Goal: Task Accomplishment & Management: Manage account settings

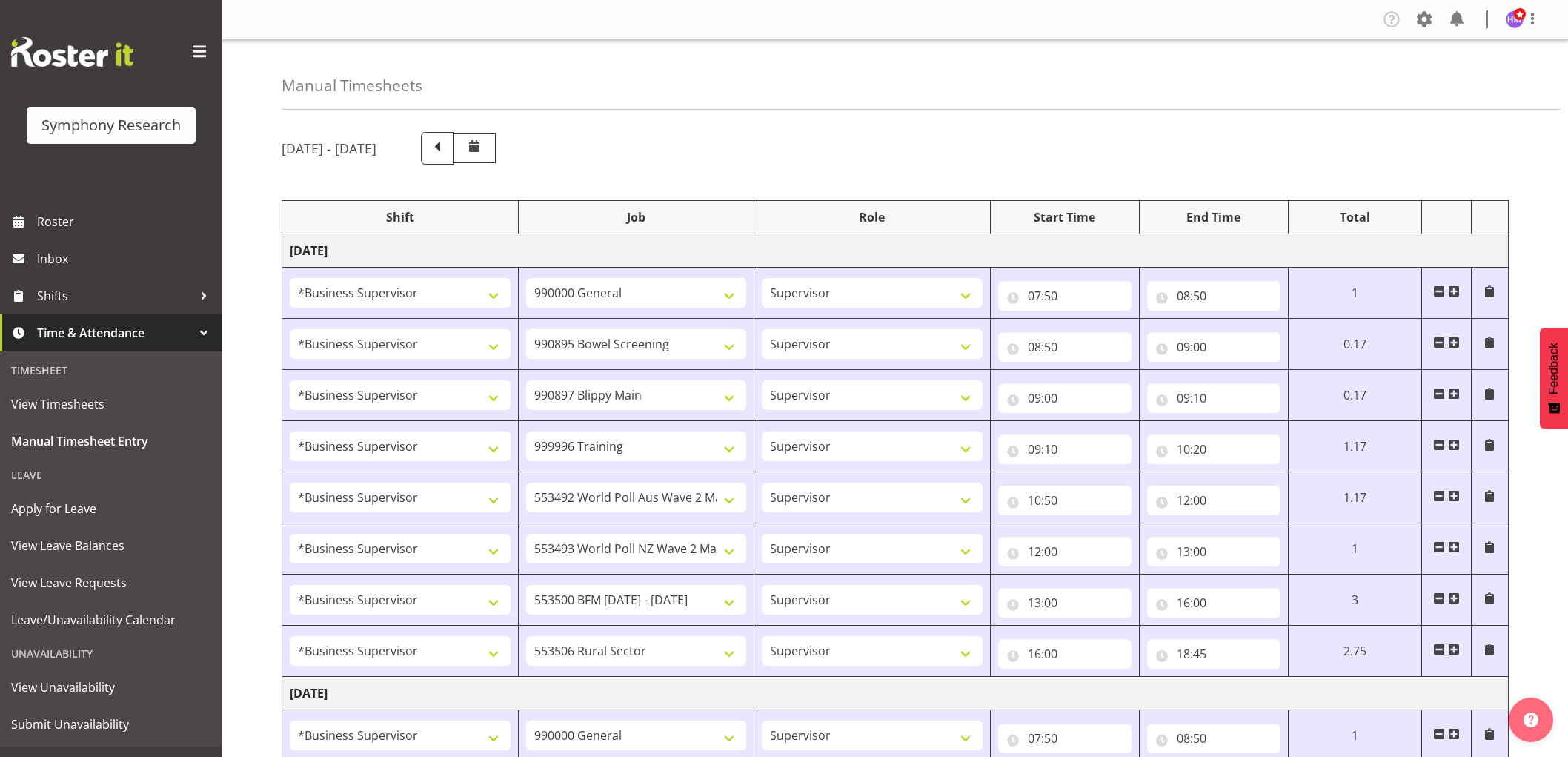
select select "1607"
select select "743"
select select "1607"
select select "10632"
select select "1607"
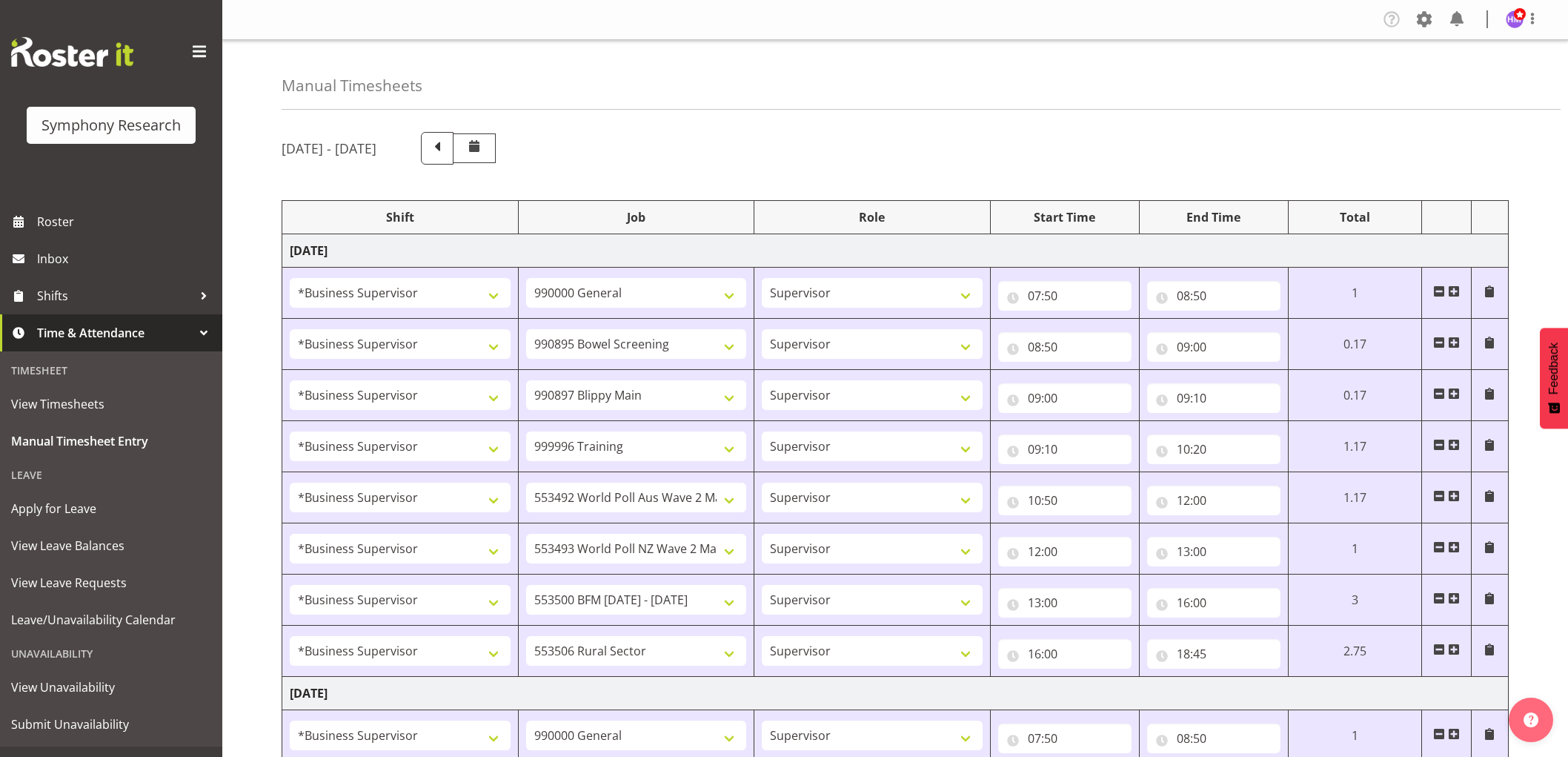
select select "10631"
select select "1607"
select select "757"
select select "1607"
select select "10499"
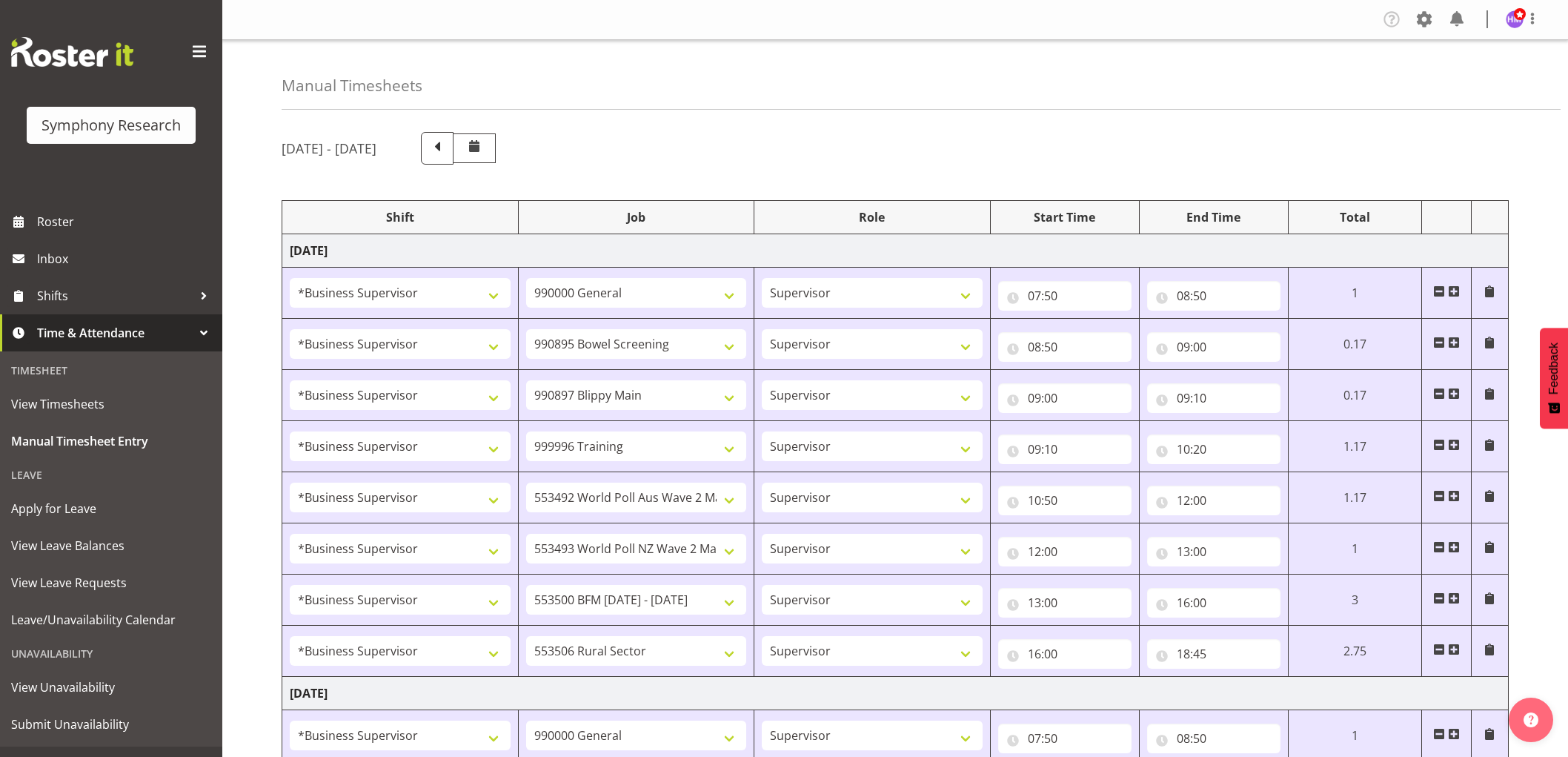
select select "1607"
select select "10527"
select select "1607"
select select "10242"
select select "1607"
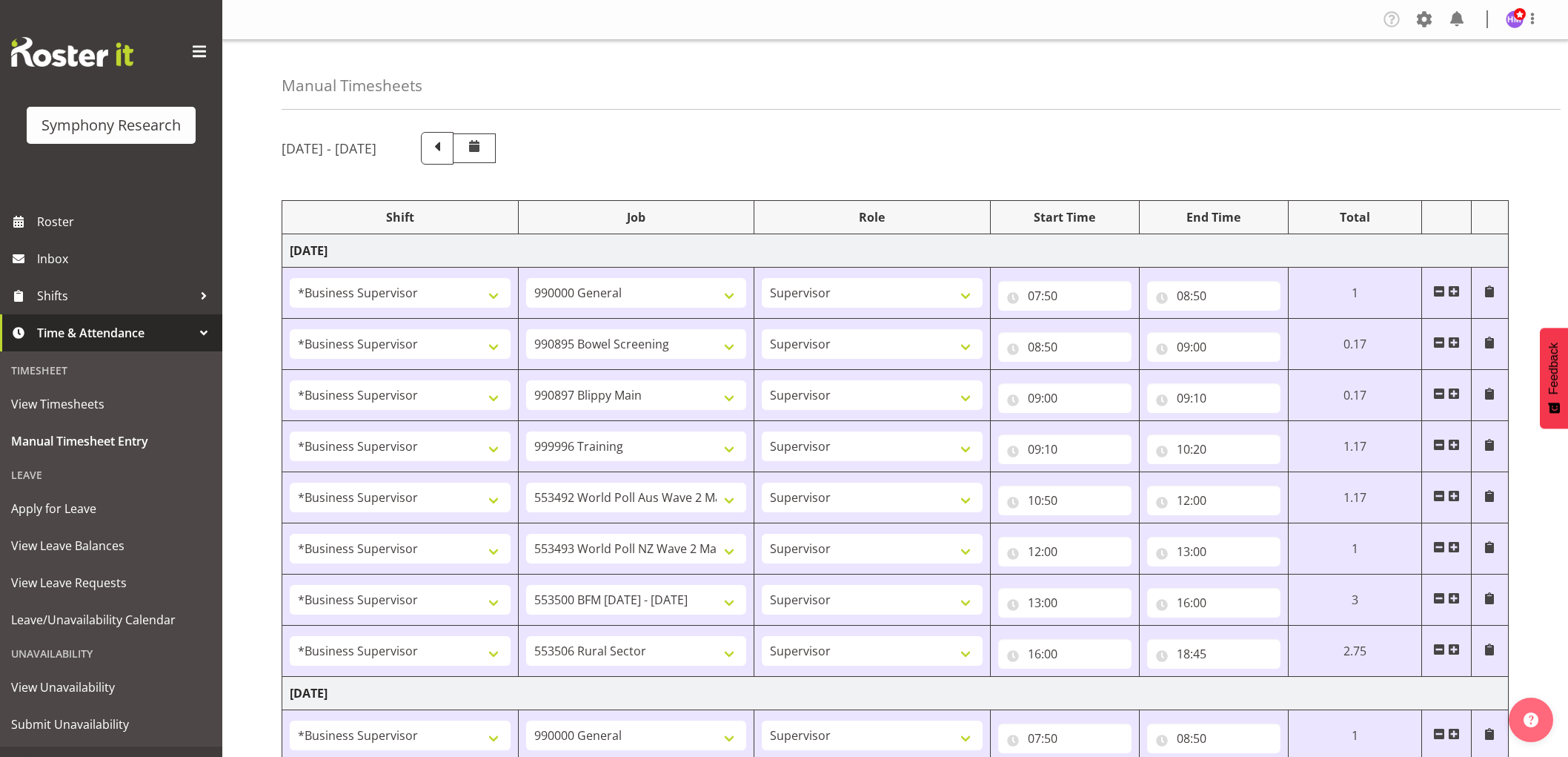
select select "10587"
select select "1607"
select select "743"
select select "1607"
select select "10631"
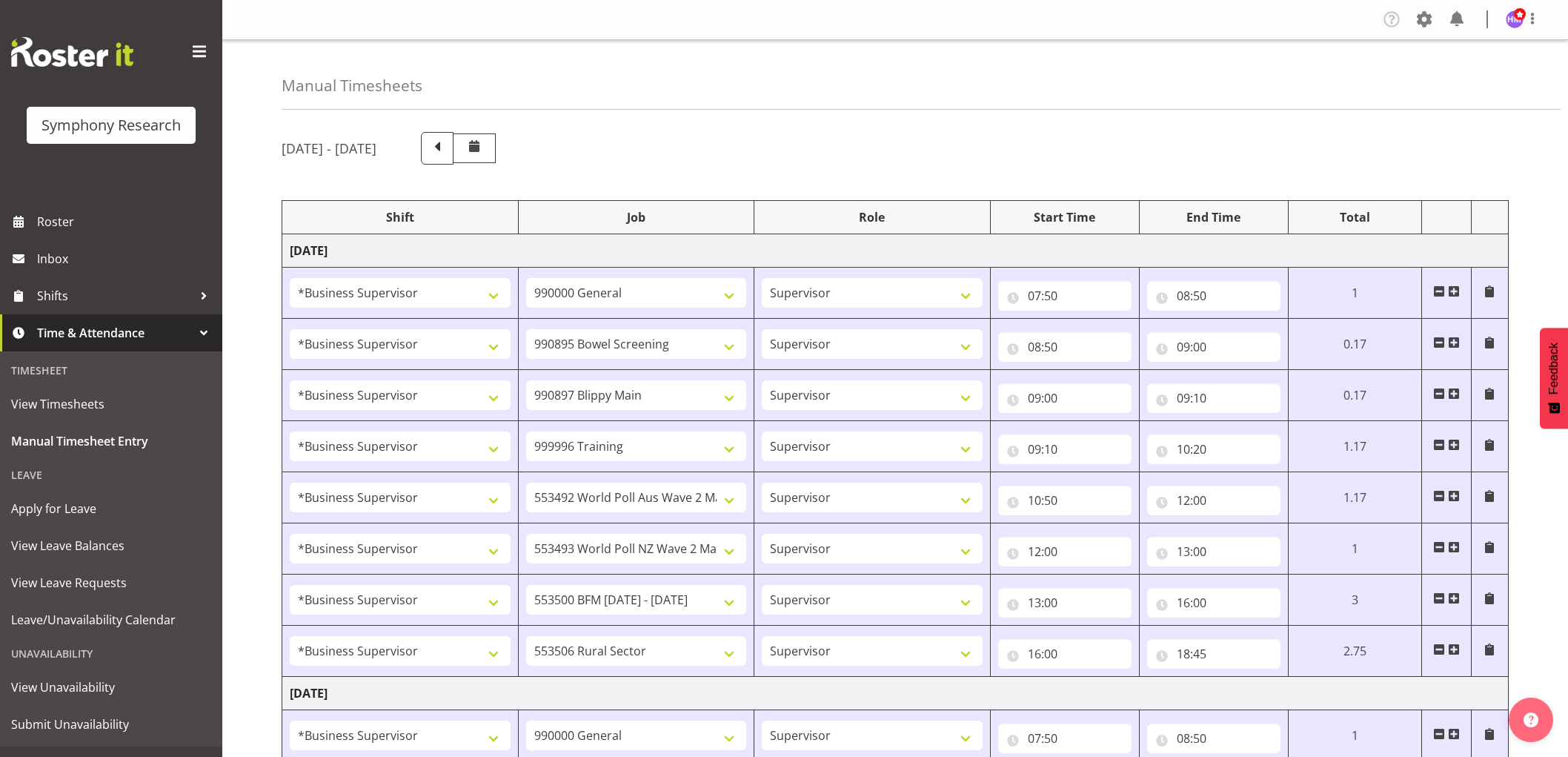
select select "1607"
select select "10633"
select select "1607"
select select "10585"
select select "1607"
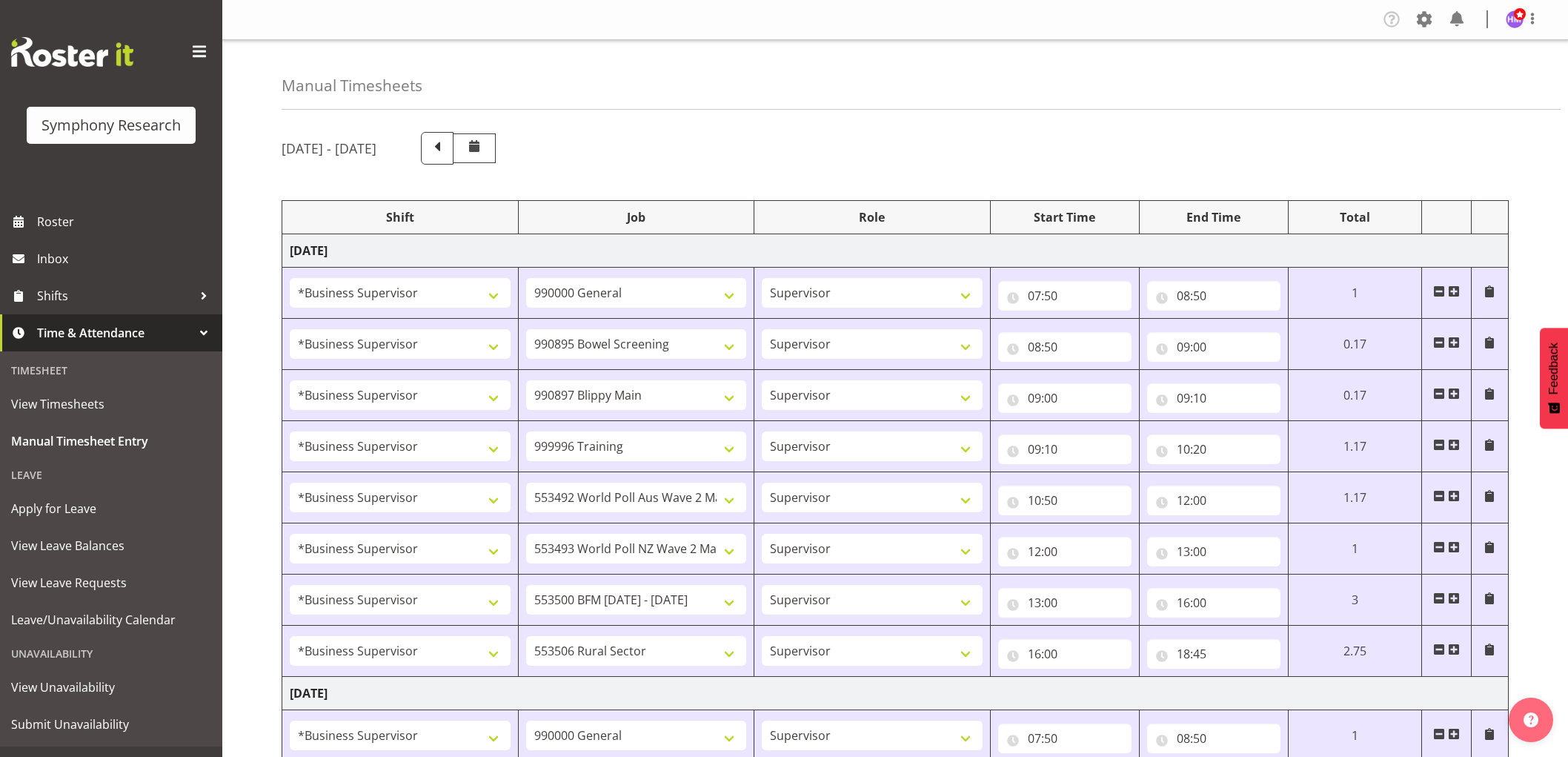
select select "10499"
select select "1607"
select select "10527"
select select "1607"
select select "10485"
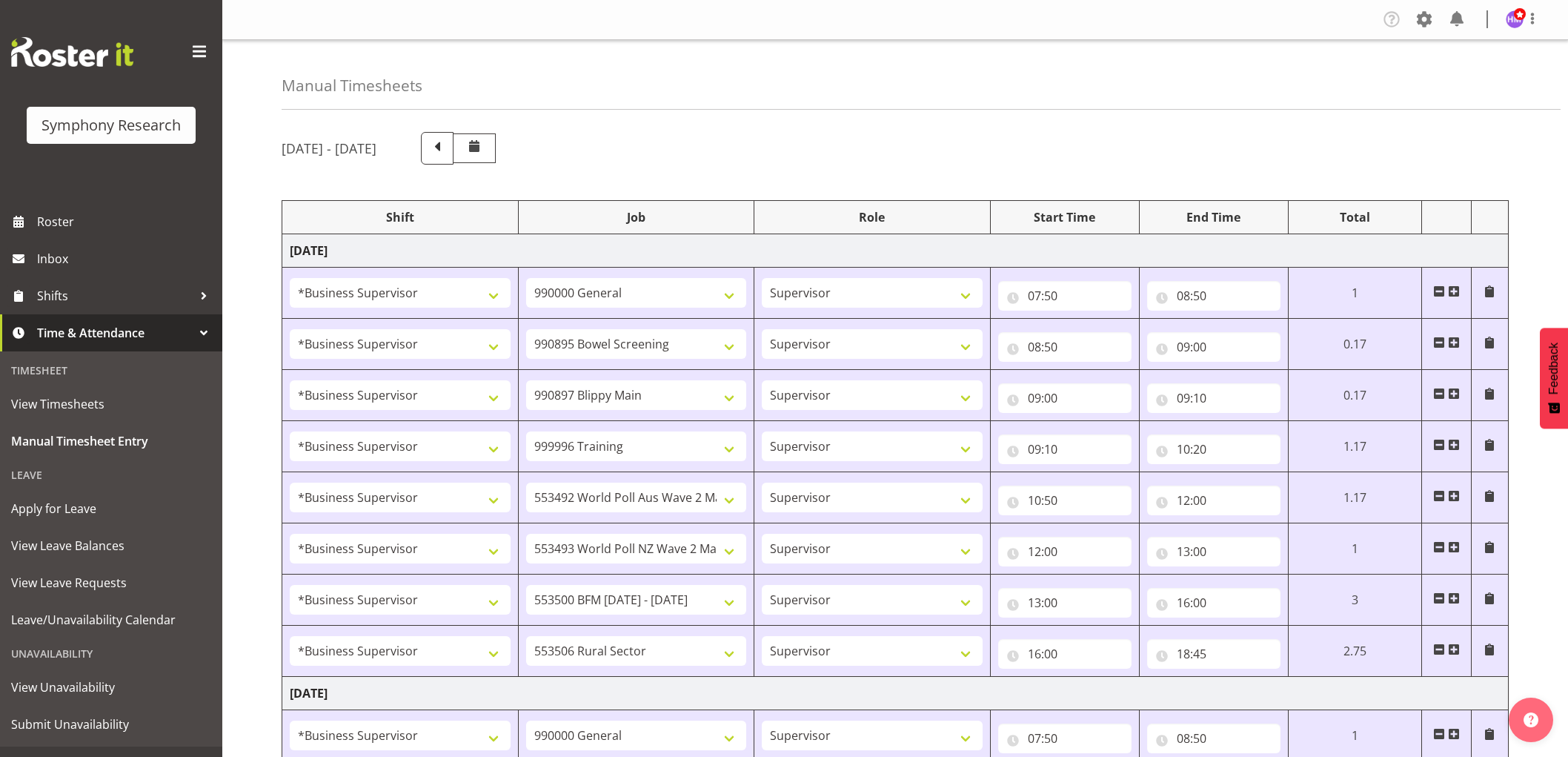
select select "1607"
select select "10632"
select select "1607"
select select "10242"
select select "1607"
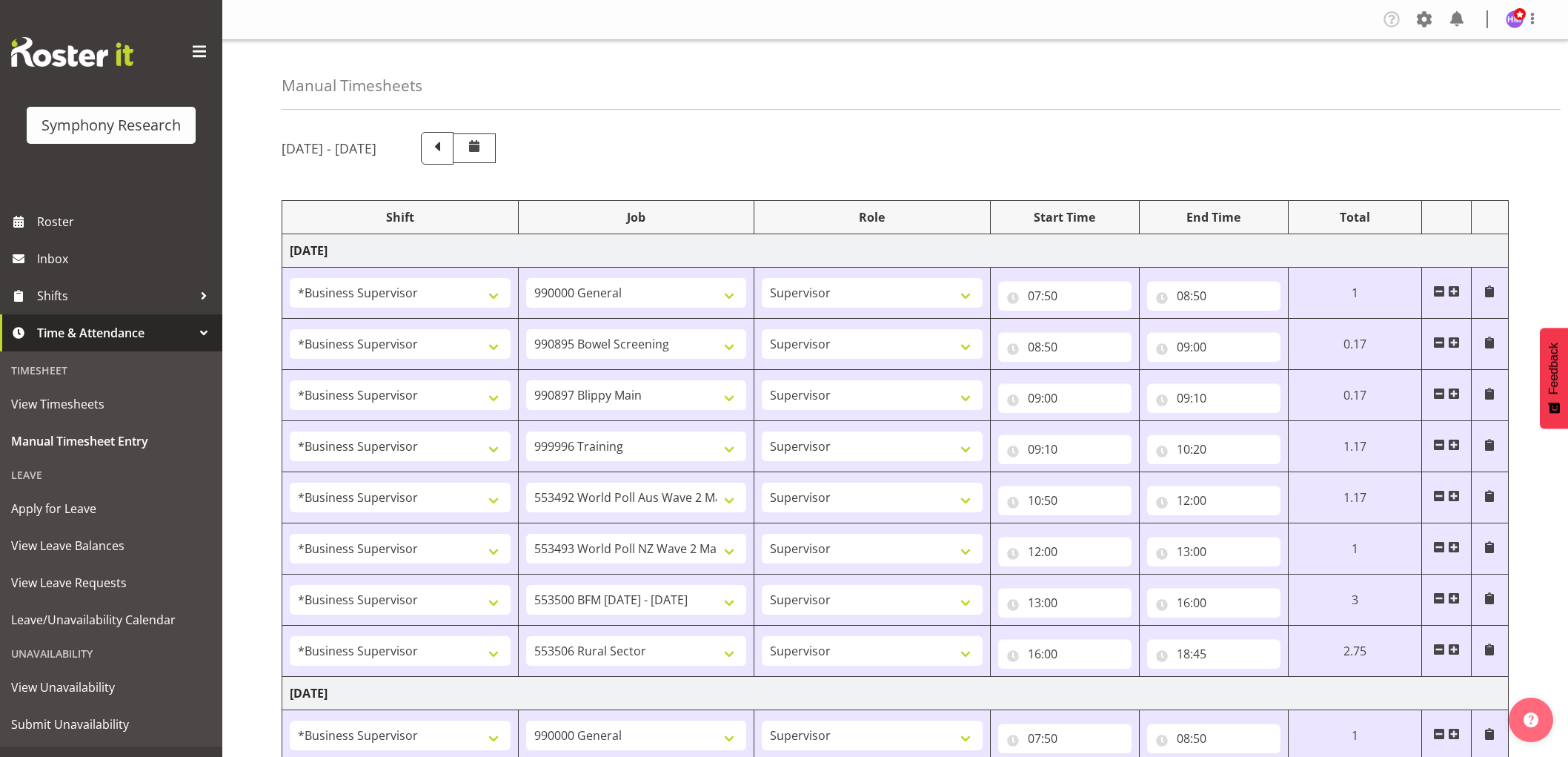
select select "10587"
select select "1607"
select select "10527"
select select "1607"
select select "10587"
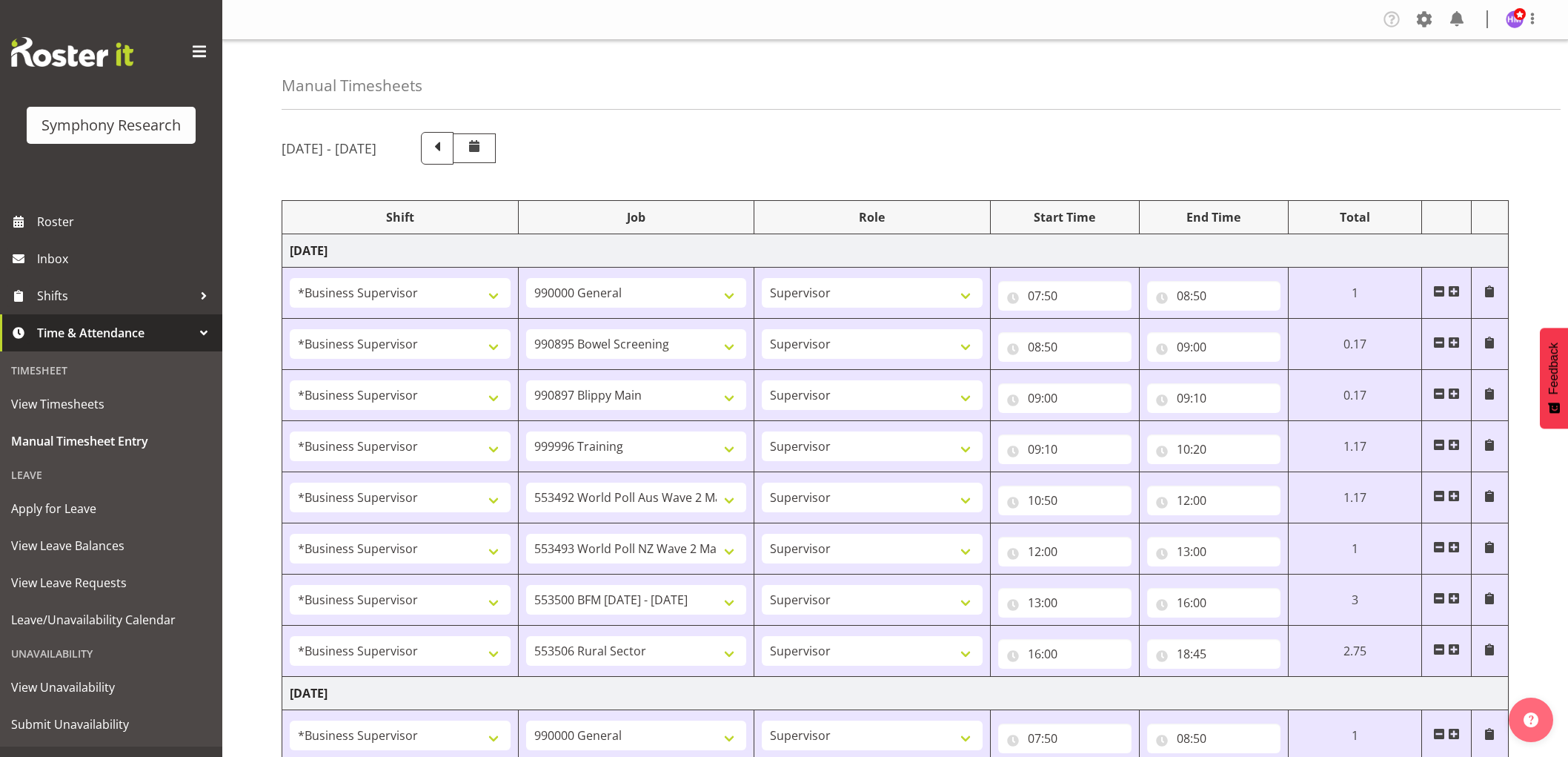
select select "1607"
select select "10499"
select select "1607"
select select "10527"
select select "1607"
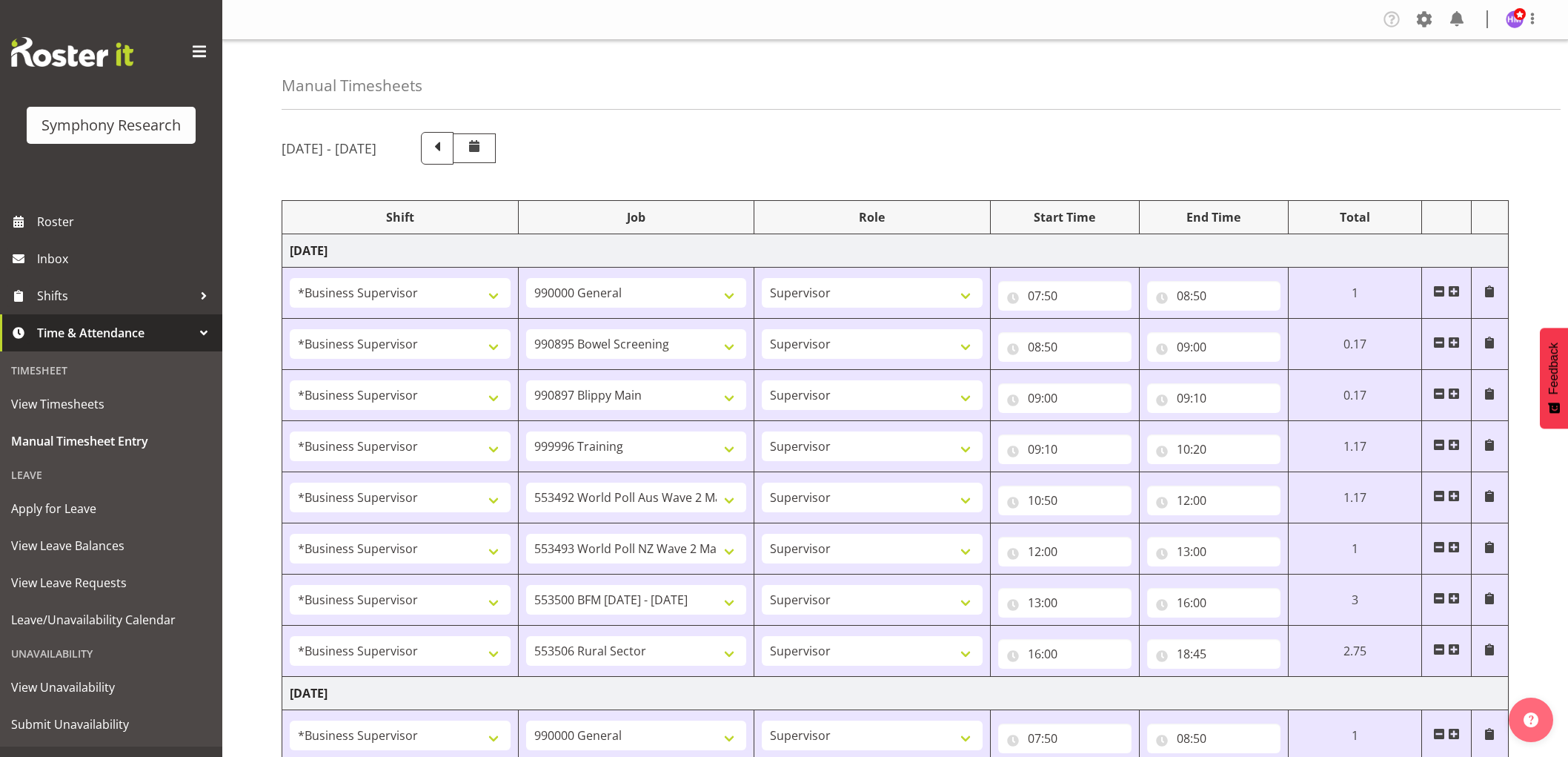
select select "10242"
select select "1607"
select select "9426"
select select "1607"
select select "10632"
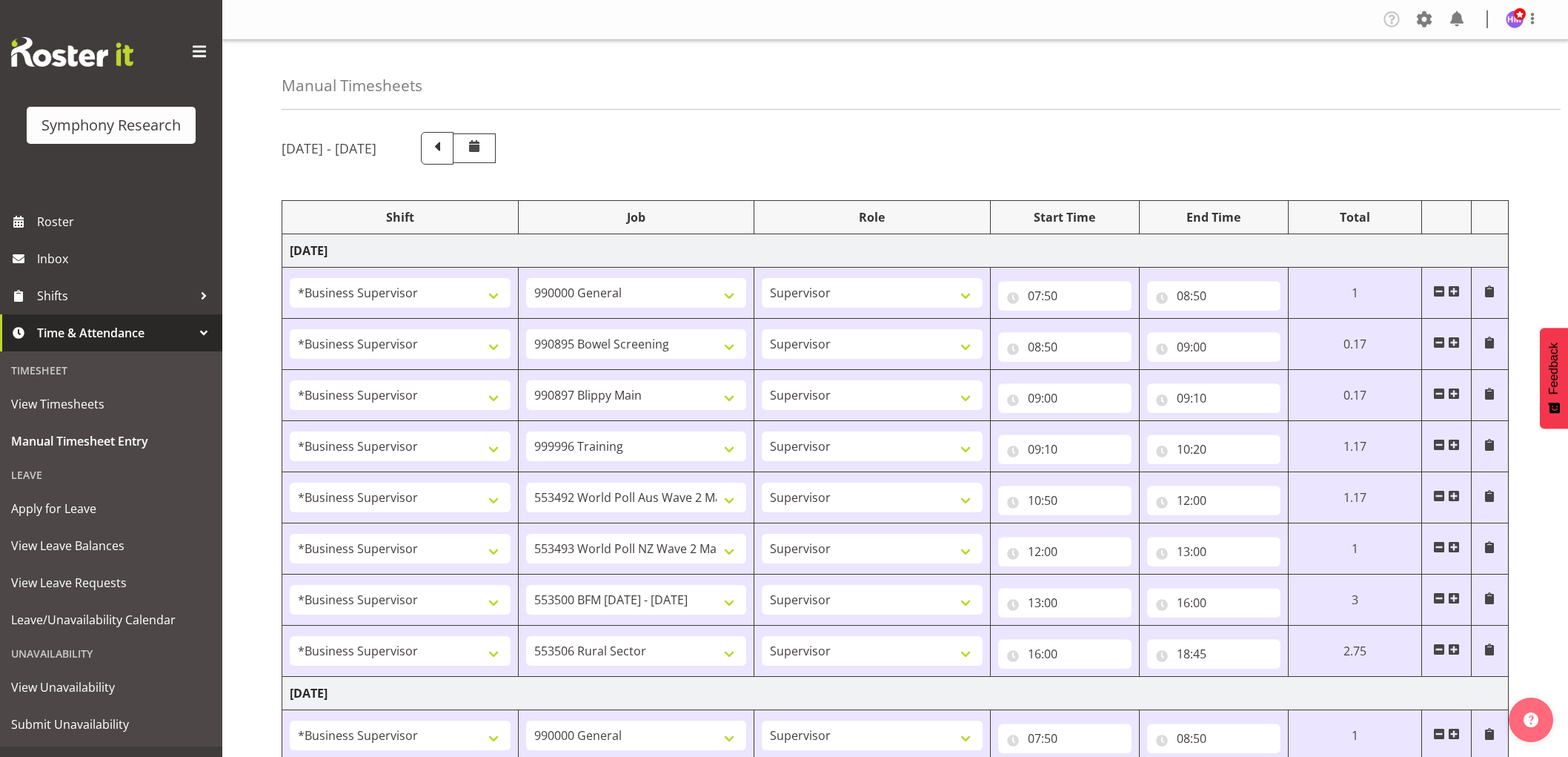
select select "1607"
select select "10633"
select select "1607"
select select "10631"
select select "1607"
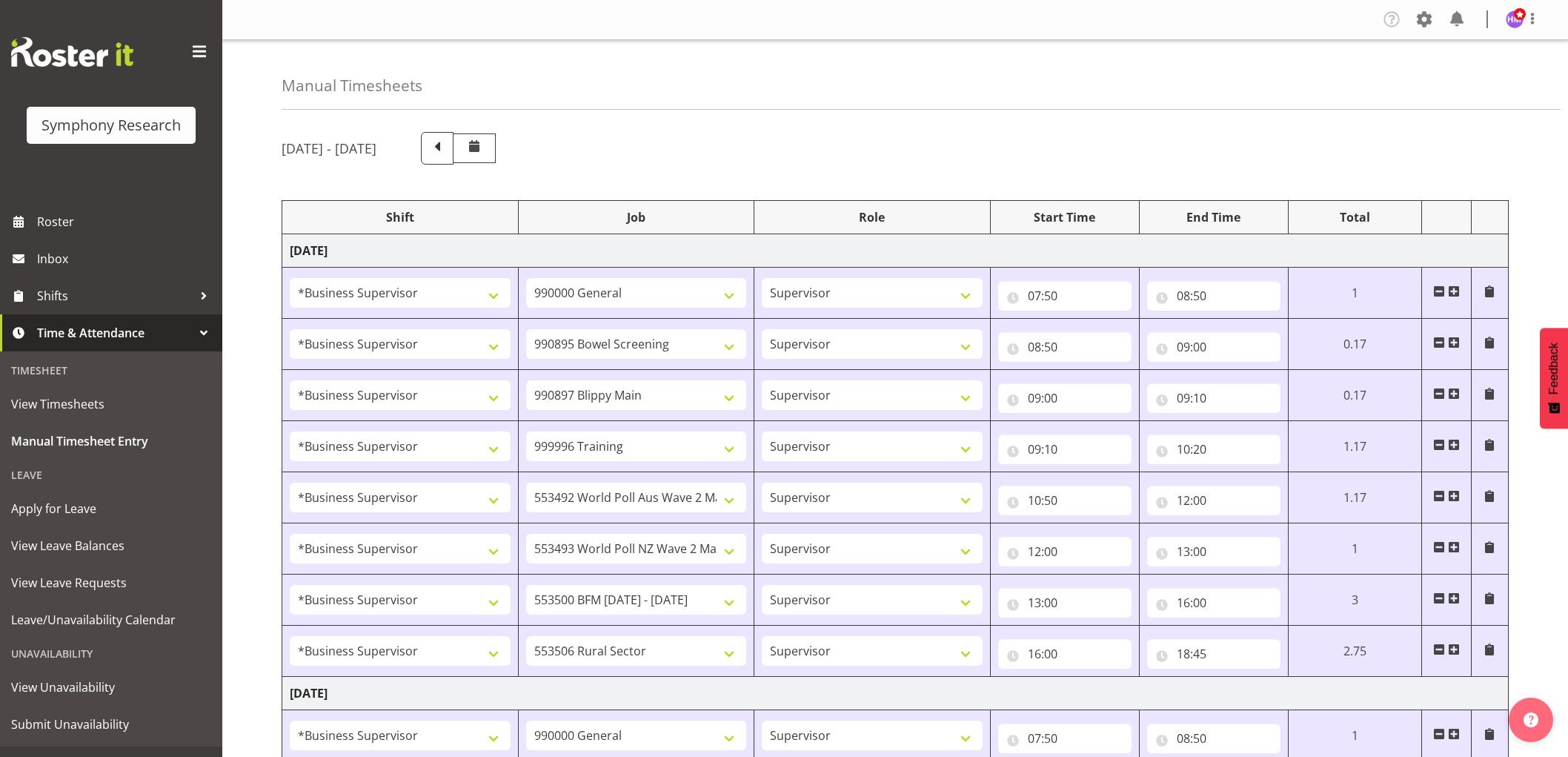
select select "10587"
select select "1607"
select select "743"
select select "1607"
select select "9426"
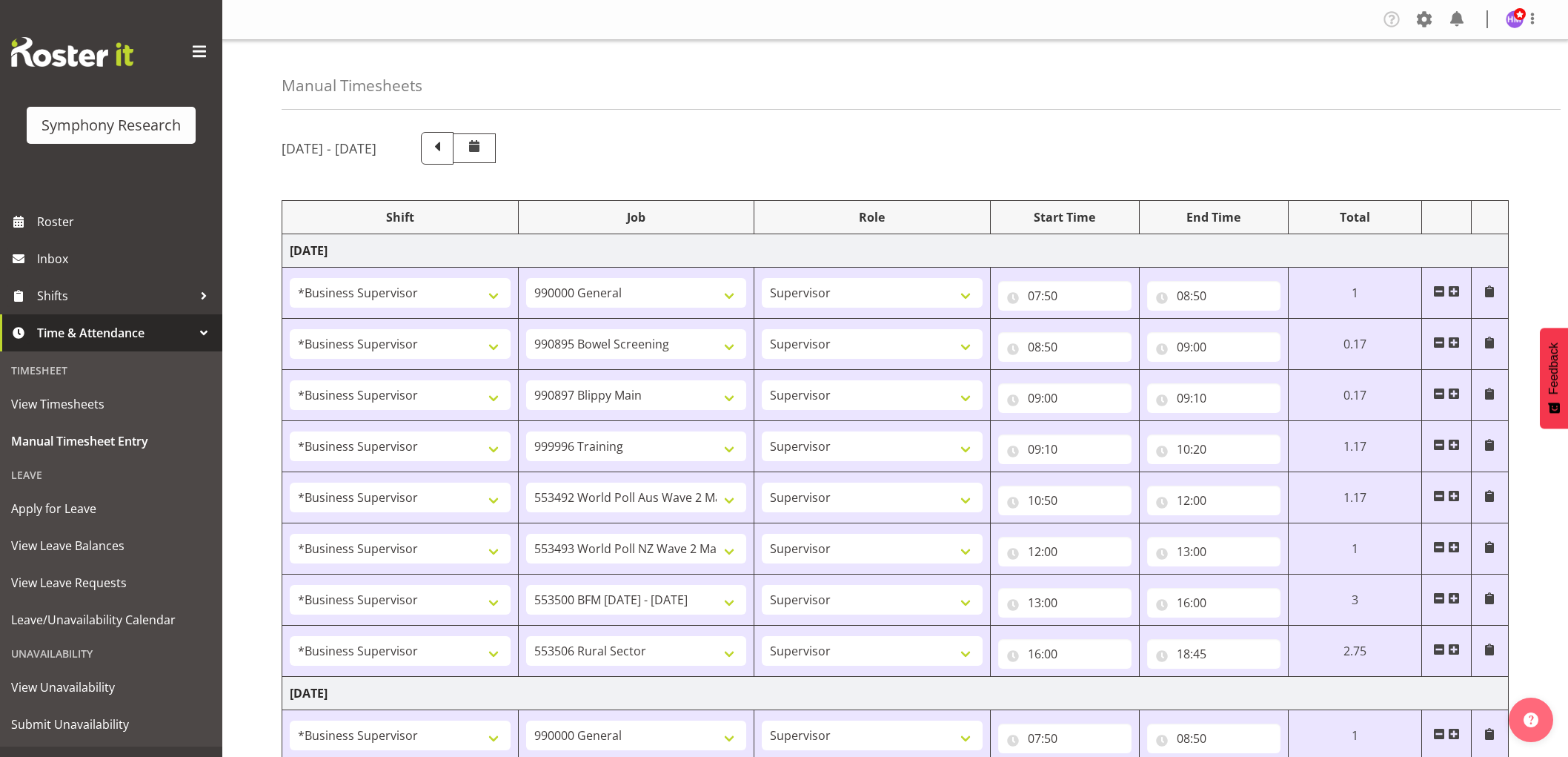
select select "1607"
select select "10485"
select select "1607"
select select "10631"
select select "1607"
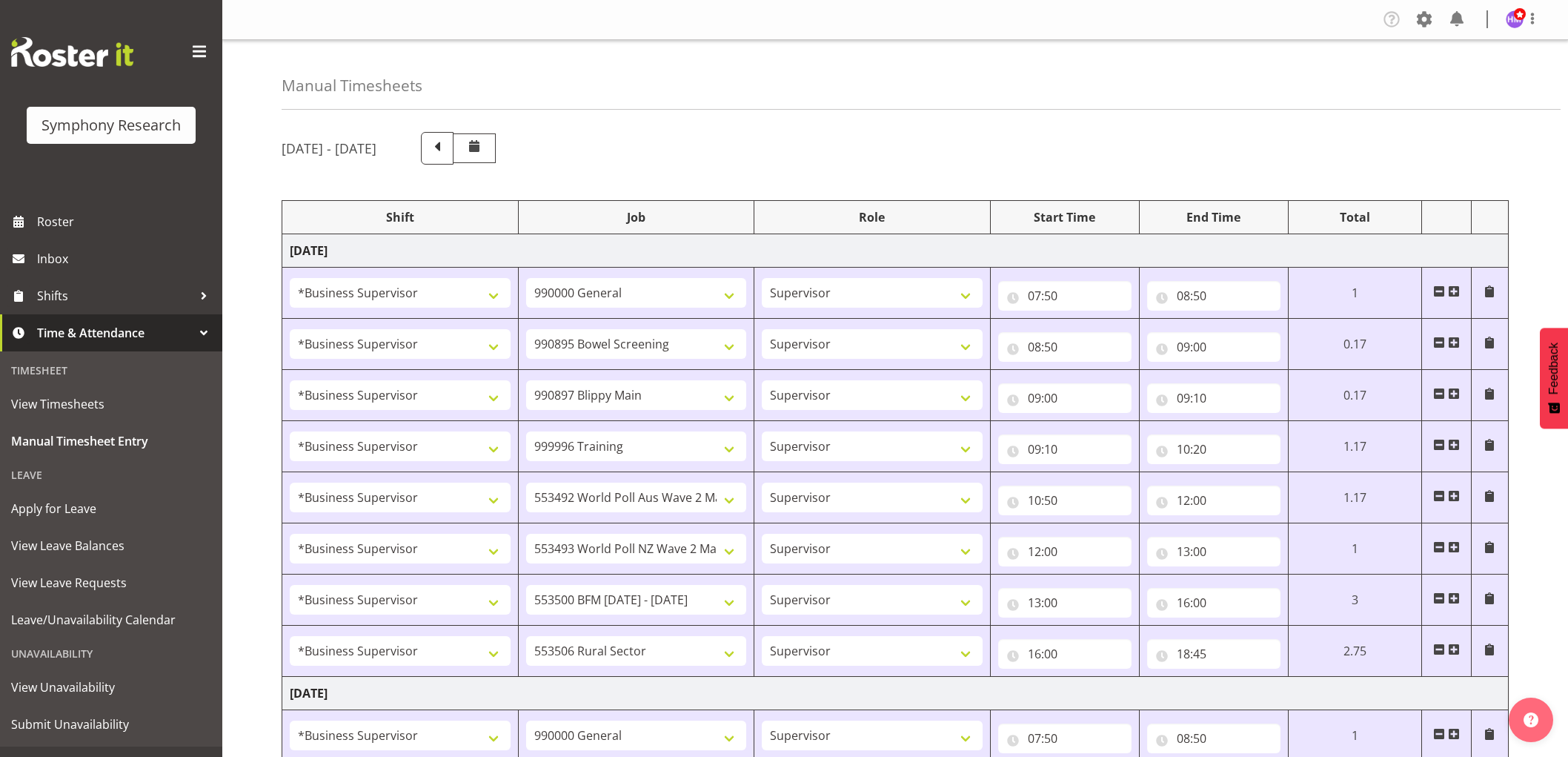
select select "10632"
select select "1607"
select select "10633"
select select "1607"
select select "10499"
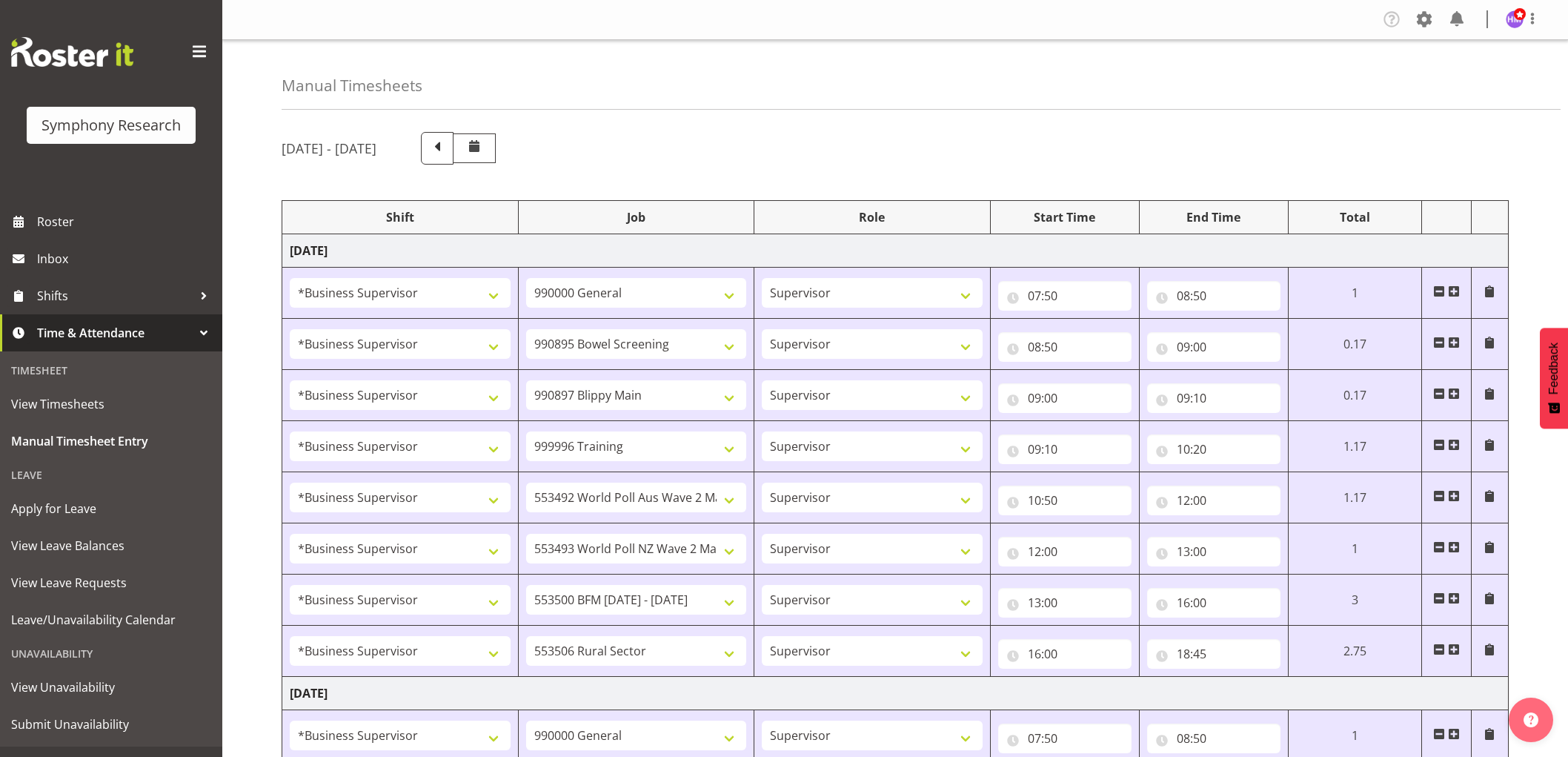
select select "1607"
select select "10527"
select select "1607"
select select "10242"
select select "1607"
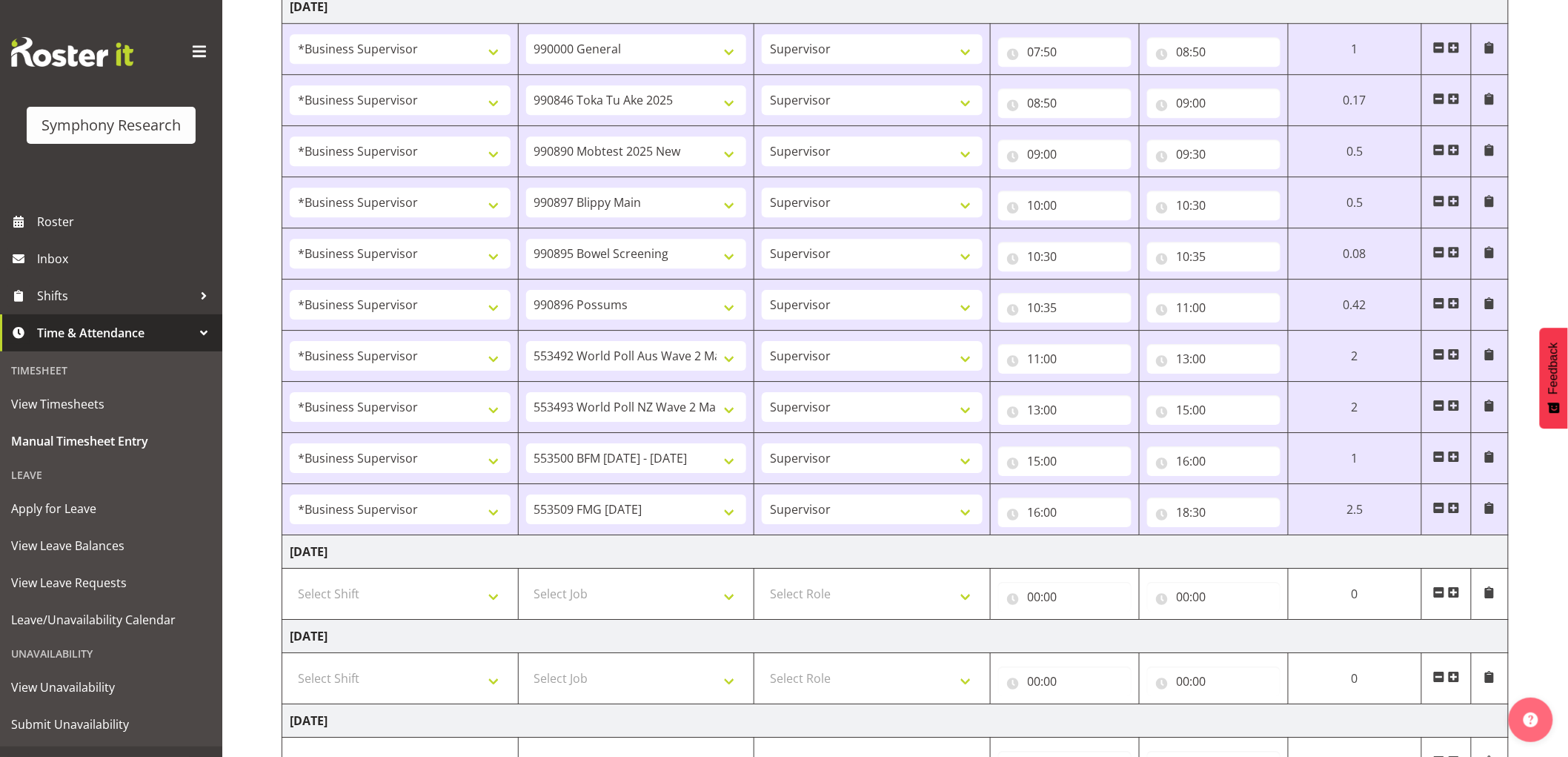
scroll to position [1907, 0]
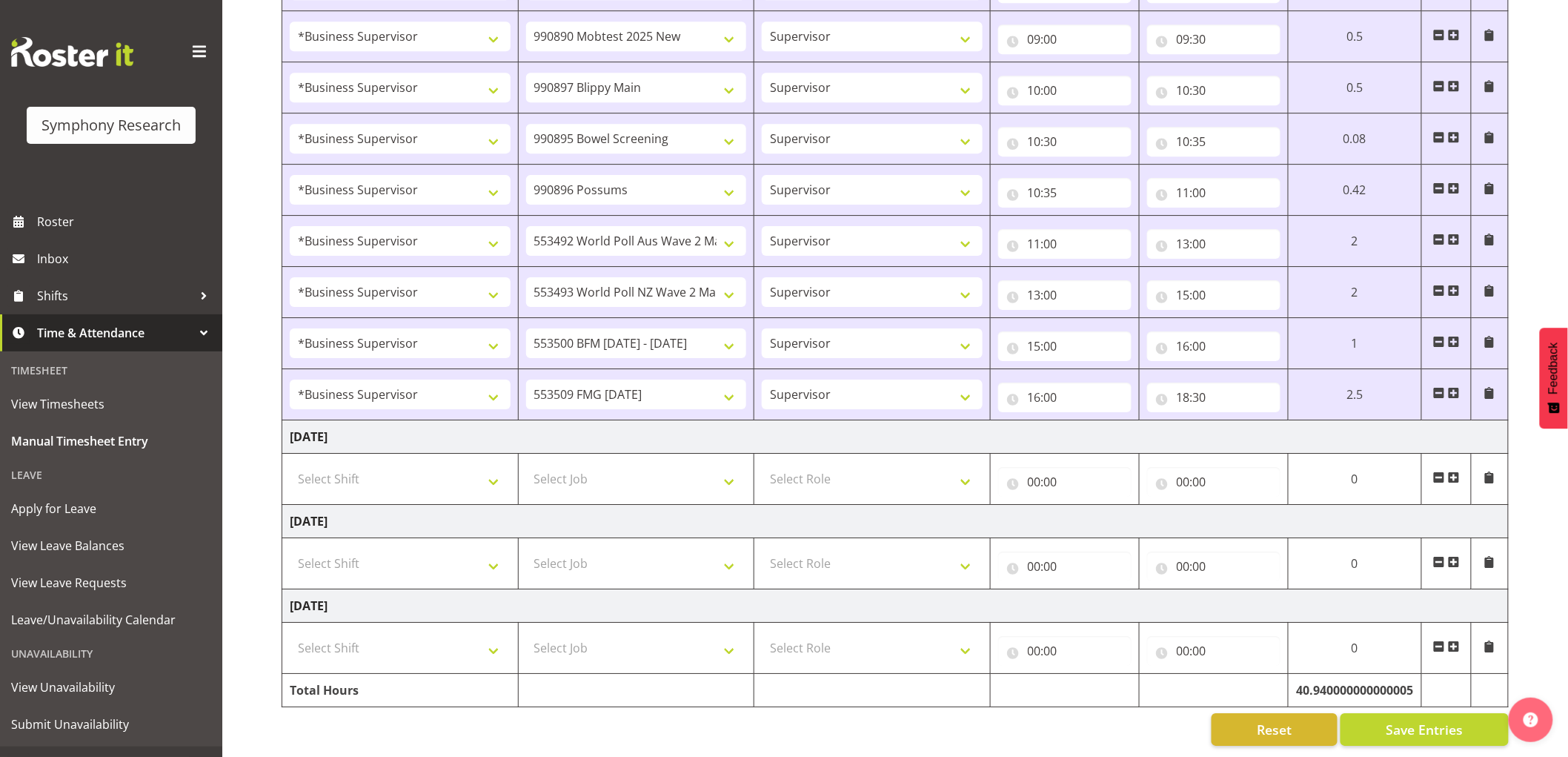
click at [1410, 720] on span "Save Entries" at bounding box center [1424, 729] width 77 height 19
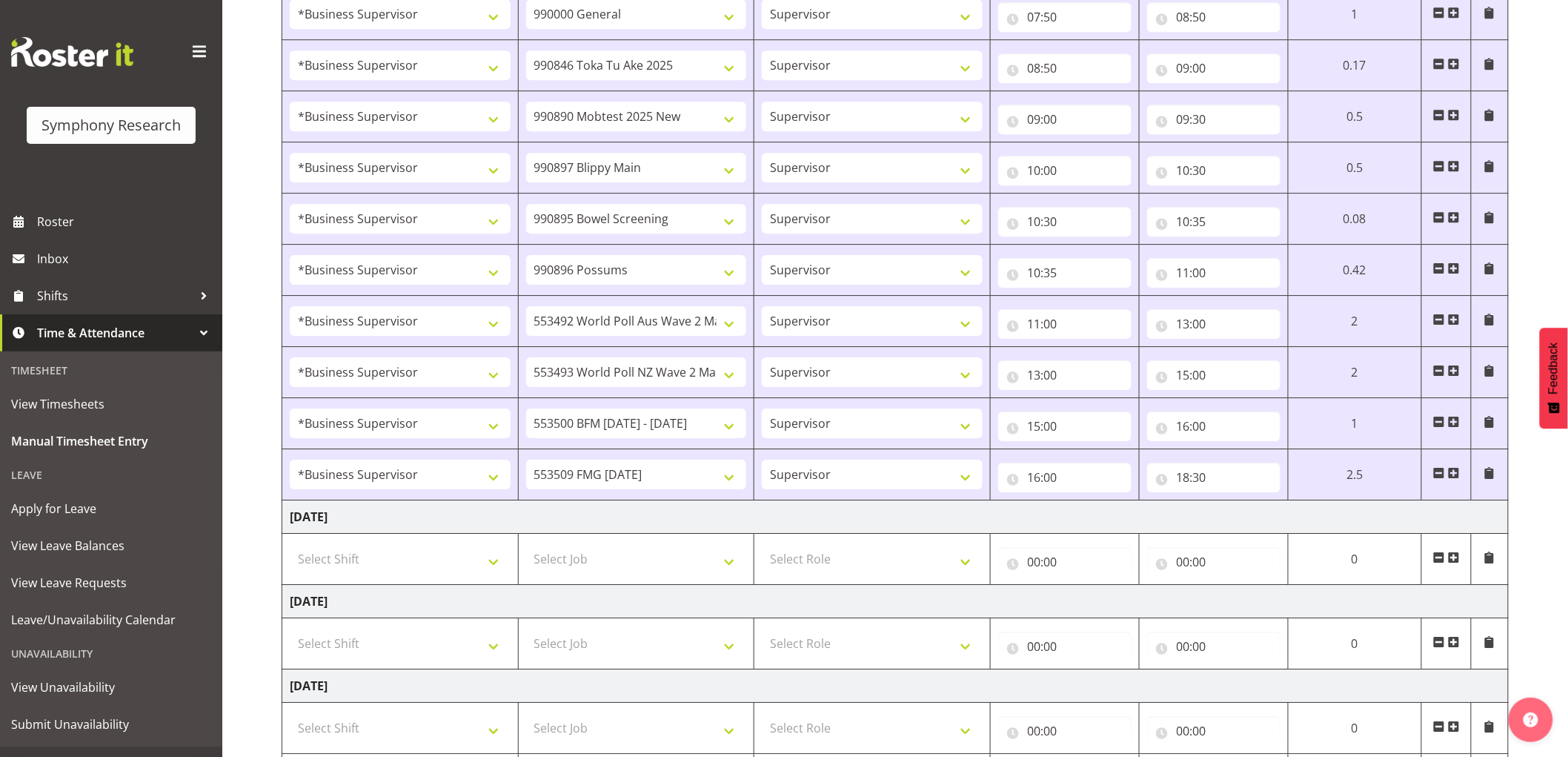
scroll to position [1660, 0]
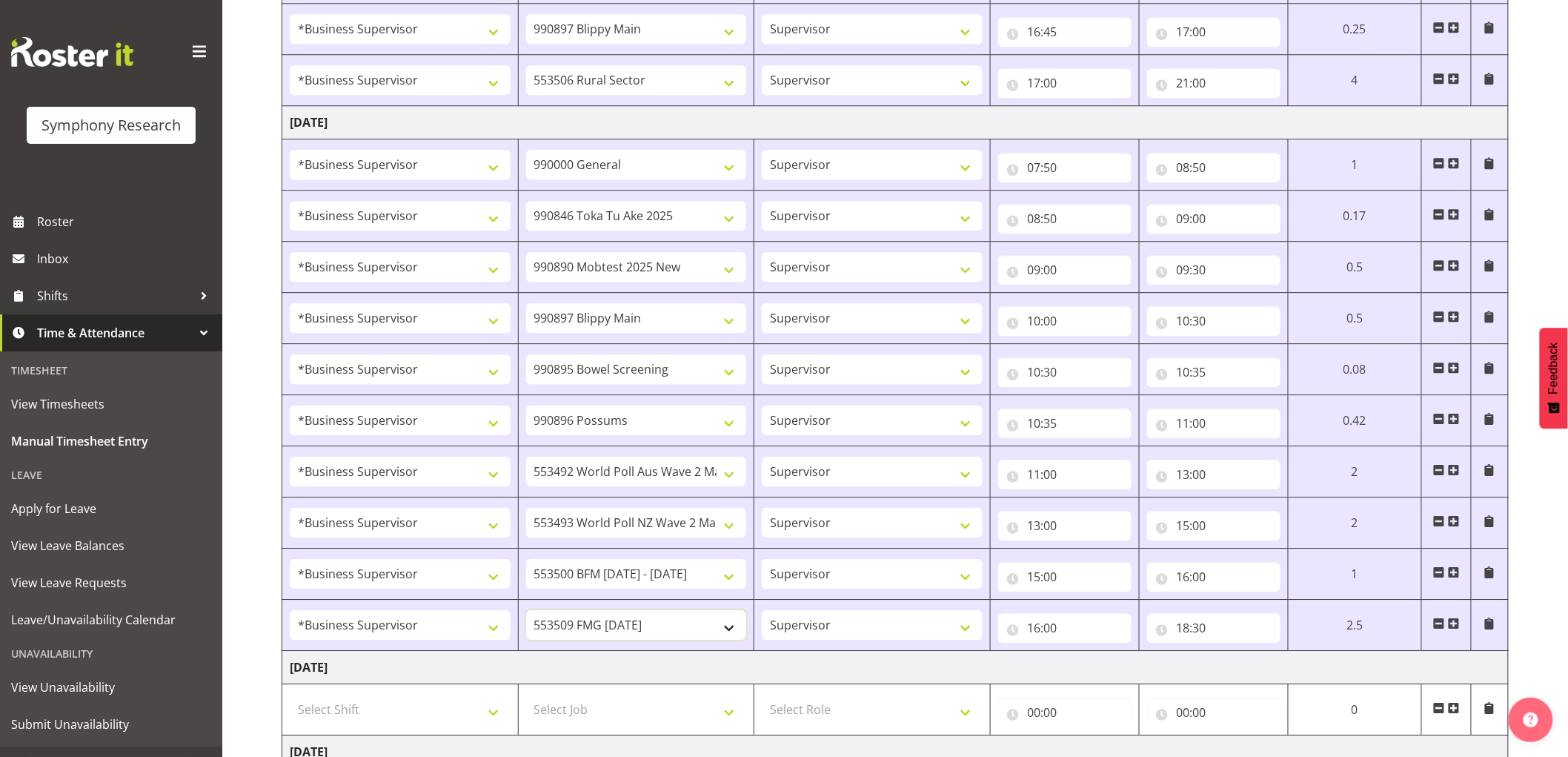
drag, startPoint x: 660, startPoint y: 635, endPoint x: 672, endPoint y: 638, distance: 12.4
click at [660, 635] on select "550060 IF Admin 553492 World Poll Aus Wave 2 Main 2025 553493 World Poll NZ Wav…" at bounding box center [636, 625] width 221 height 29
select select "10587"
click at [526, 613] on select "550060 IF Admin 553492 World Poll Aus Wave 2 Main 2025 553493 World Poll NZ Wav…" at bounding box center [636, 625] width 221 height 29
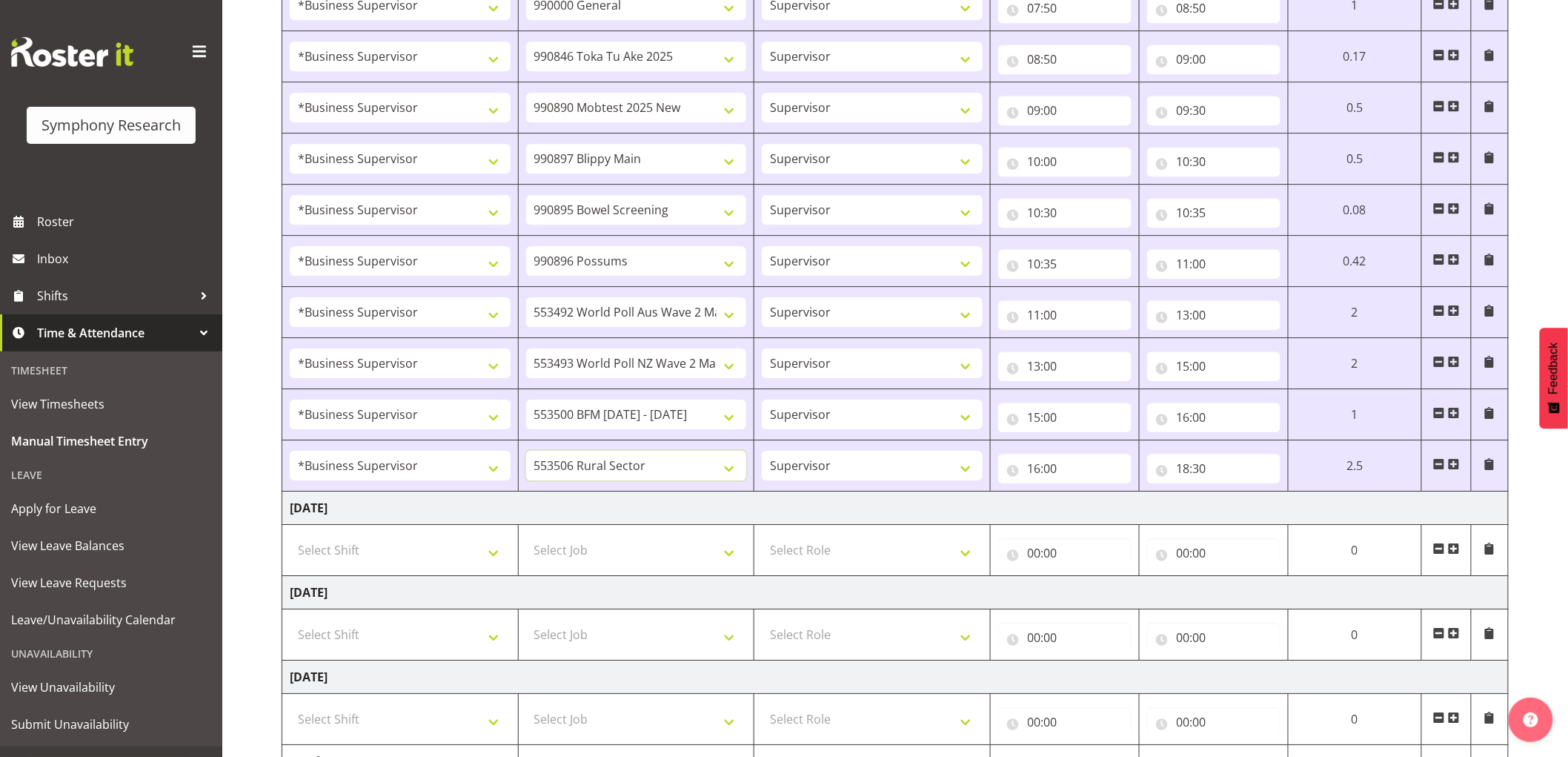
scroll to position [1907, 0]
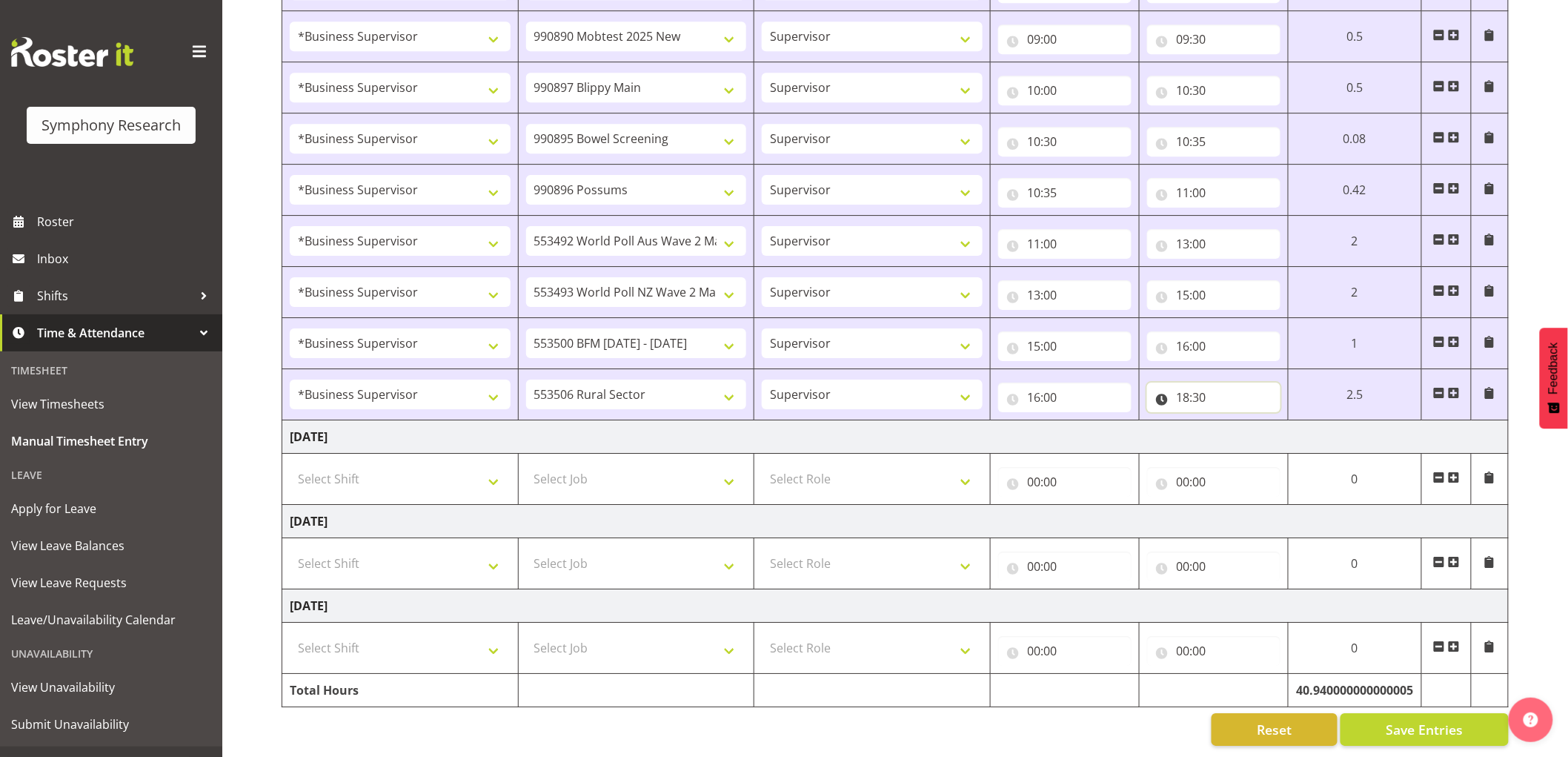
click at [1199, 388] on input "18:30" at bounding box center [1214, 397] width 133 height 29
click at [1292, 426] on select "00 01 02 03 04 05 06 07 08 09 10 11 12 13 14 15 16 17 18 19 20 21 22 23 24 25 2…" at bounding box center [1287, 436] width 34 height 29
select select "15"
click at [1270, 421] on select "00 01 02 03 04 05 06 07 08 09 10 11 12 13 14 15 16 17 18 19 20 21 22 23 24 25 2…" at bounding box center [1287, 436] width 34 height 29
type input "18:15"
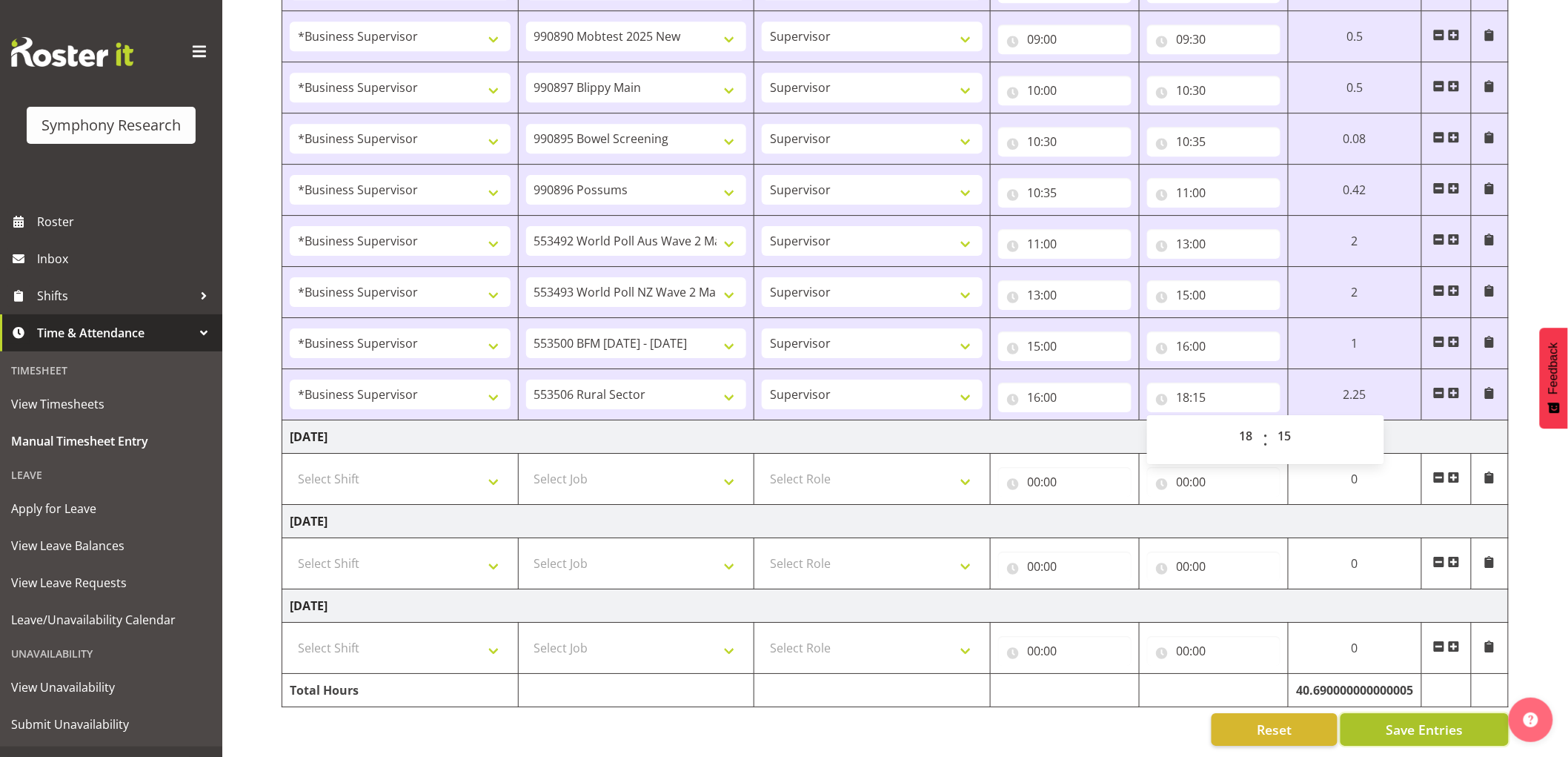
click at [1423, 720] on span "Save Entries" at bounding box center [1424, 729] width 77 height 19
